Goal: Task Accomplishment & Management: Manage account settings

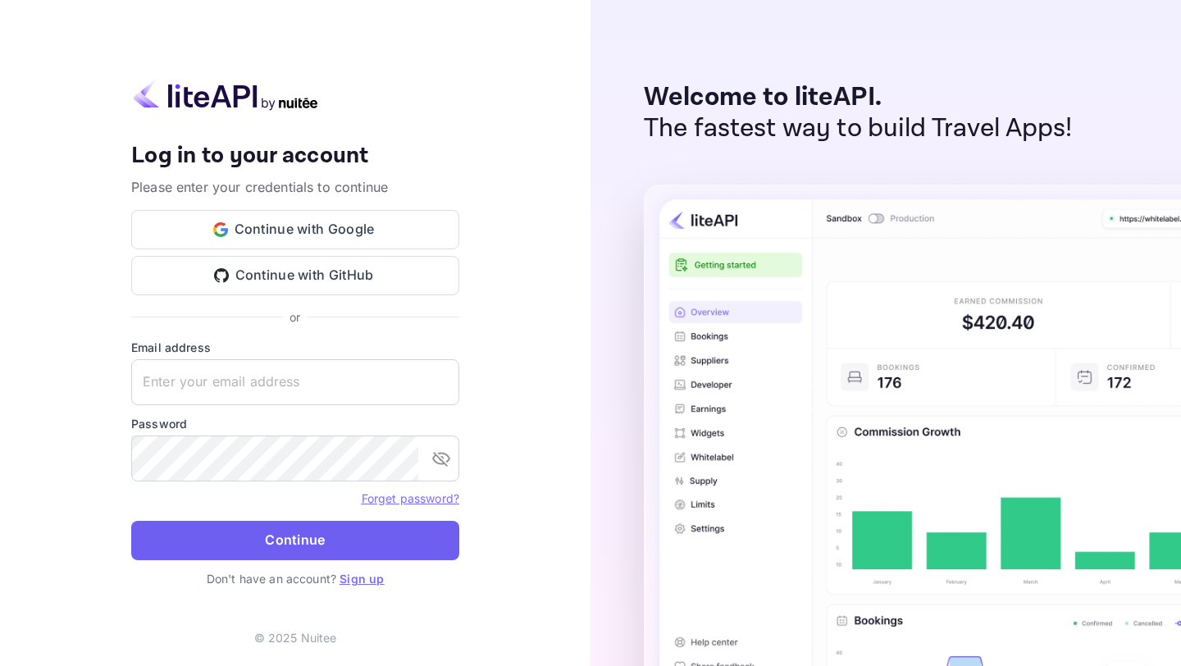
type input "[EMAIL_ADDRESS][DOMAIN_NAME]"
click at [324, 550] on button "Continue" at bounding box center [295, 540] width 328 height 39
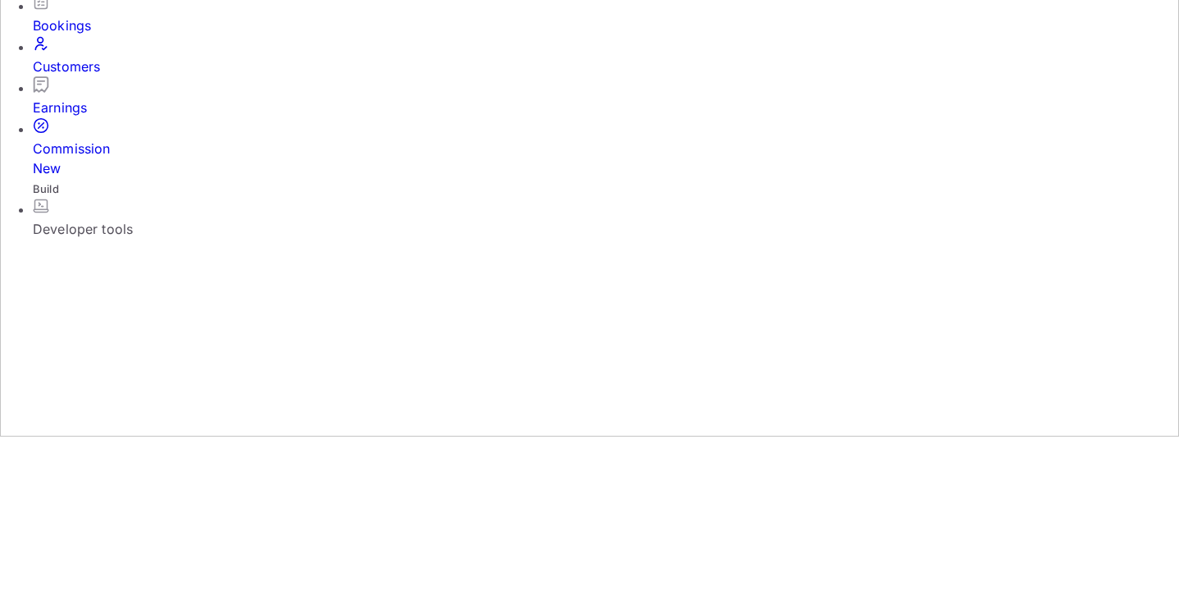
scroll to position [162, 0]
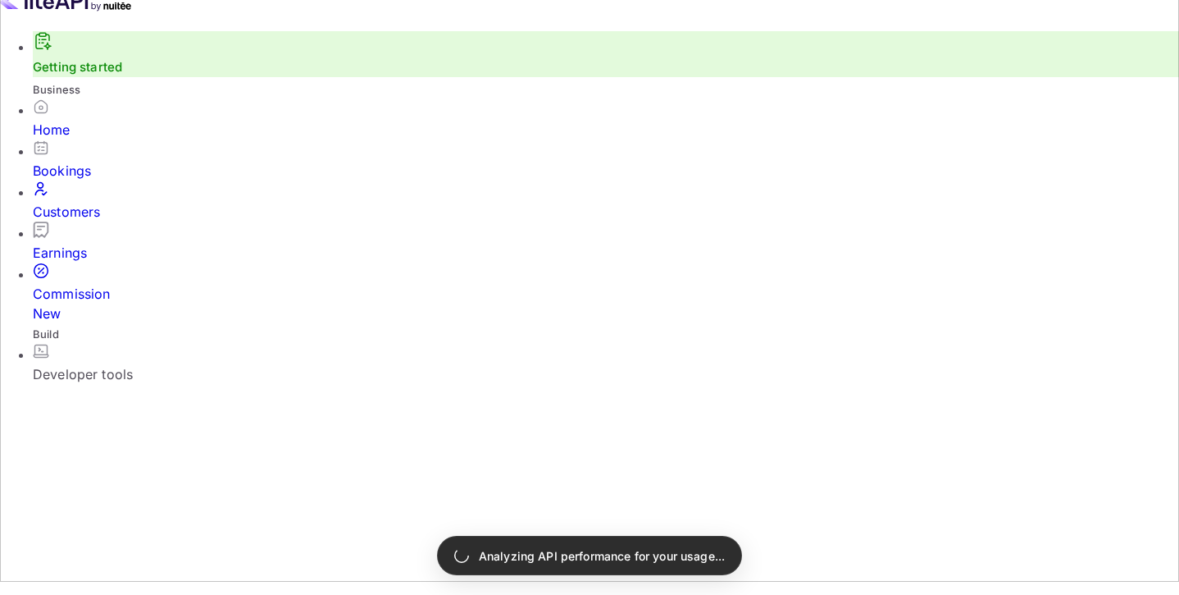
scroll to position [228, 0]
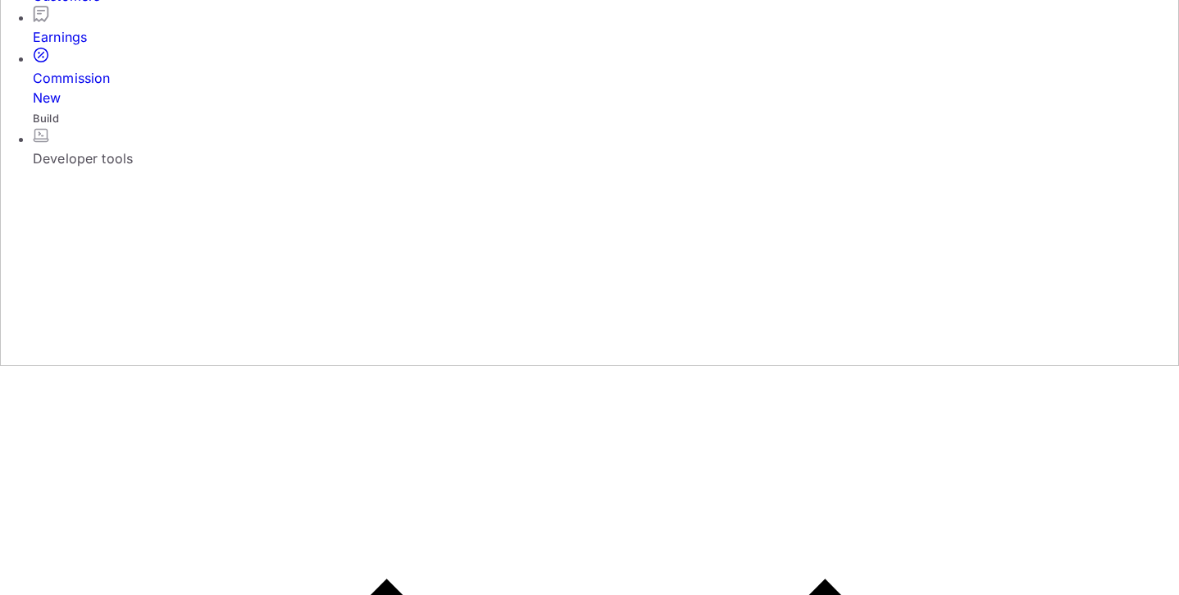
scroll to position [236, 0]
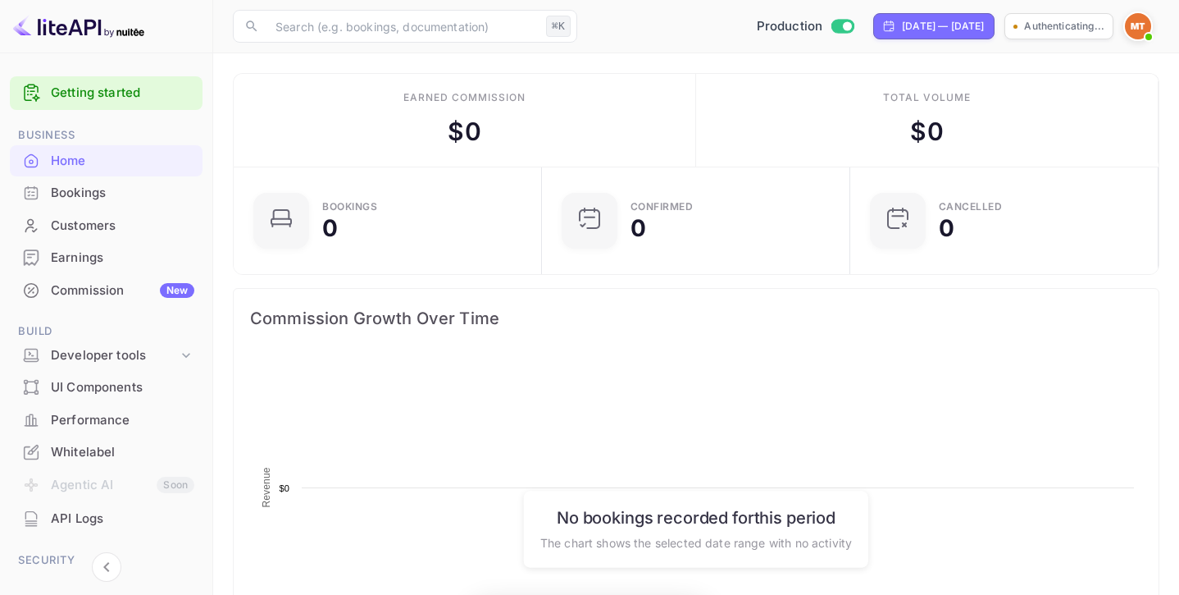
scroll to position [267, 299]
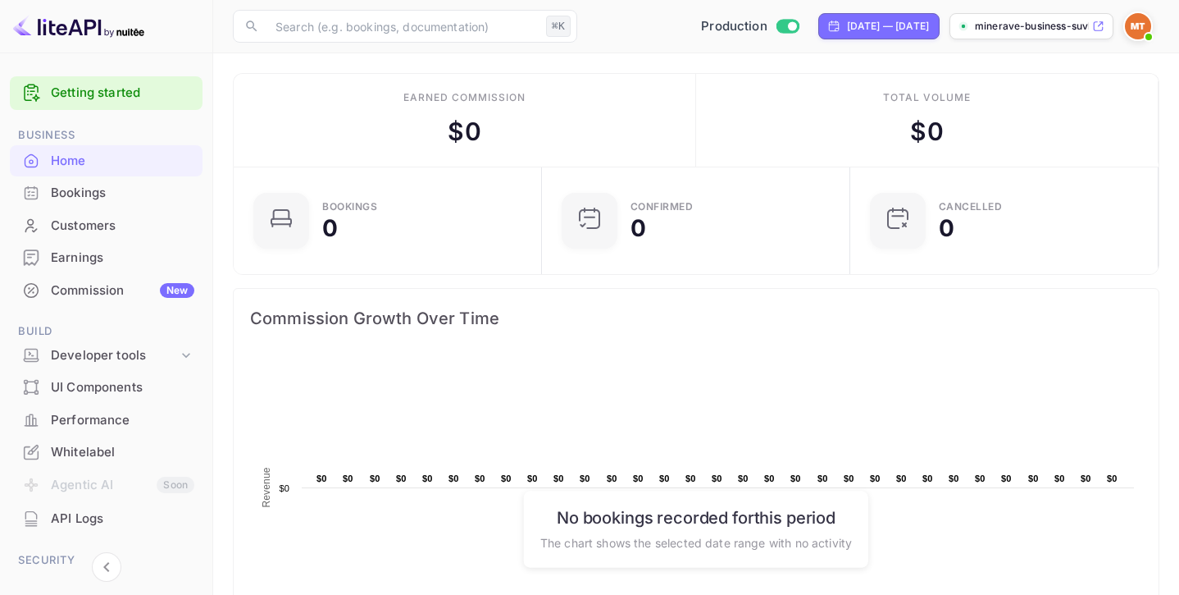
click at [1060, 30] on p "minerave-business-suvk..." at bounding box center [1032, 26] width 114 height 15
click at [1047, 24] on p "minerave-business-suvk..." at bounding box center [1032, 26] width 114 height 15
click at [1101, 27] on icon at bounding box center [1098, 26] width 12 height 11
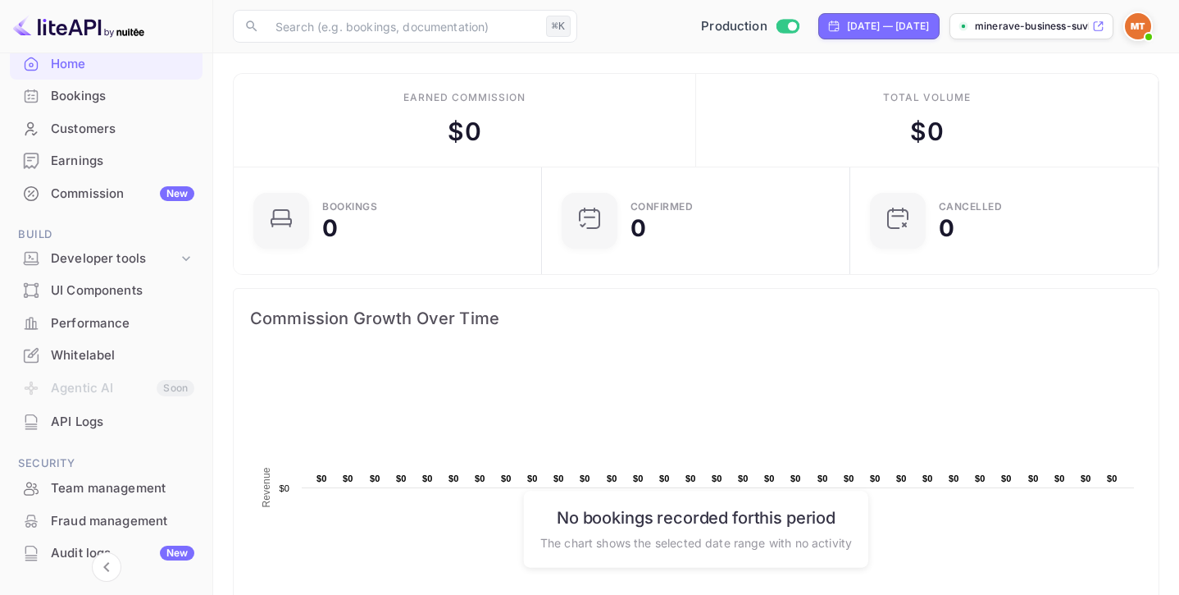
click at [112, 348] on div "Whitelabel" at bounding box center [123, 355] width 144 height 19
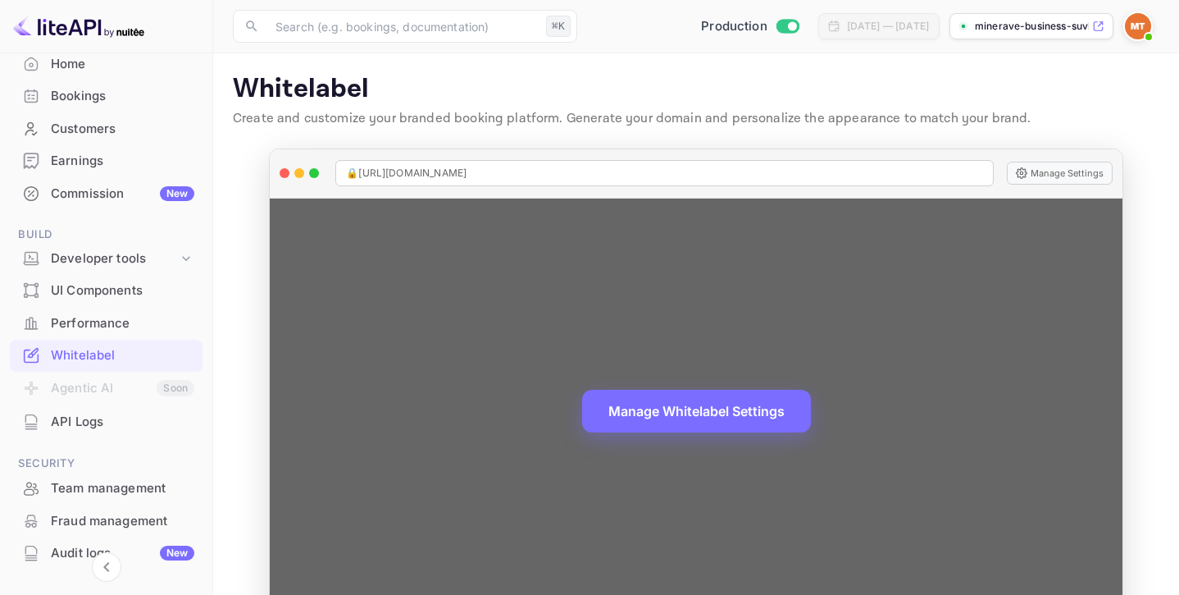
drag, startPoint x: 576, startPoint y: 171, endPoint x: 330, endPoint y: 169, distance: 246.0
click at [330, 169] on div "🔒 [URL][DOMAIN_NAME] Manage Settings" at bounding box center [696, 173] width 853 height 49
copy span "🔒 [URL][DOMAIN_NAME]"
click at [1032, 177] on button "Manage Settings" at bounding box center [1060, 173] width 106 height 23
